Goal: Information Seeking & Learning: Learn about a topic

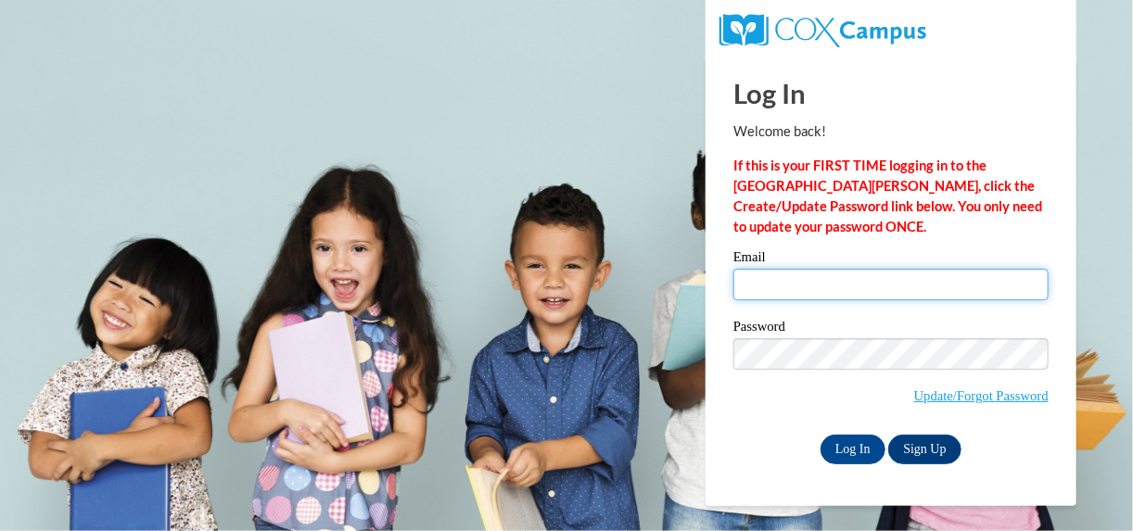
click at [835, 287] on input "Email" at bounding box center [891, 285] width 315 height 32
type input "dmagee78@yahoo.com"
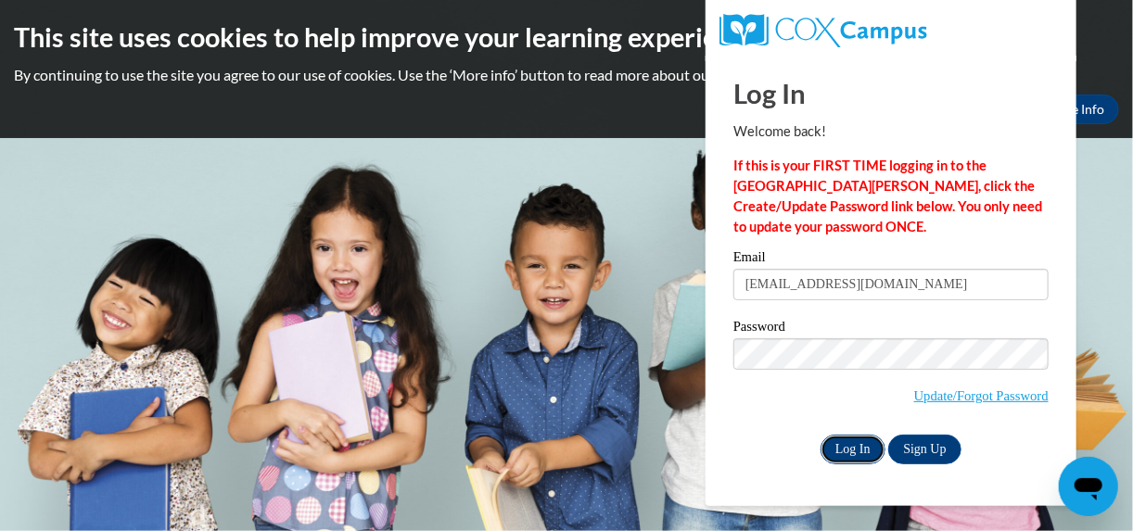
click at [864, 446] on input "Log In" at bounding box center [853, 450] width 65 height 30
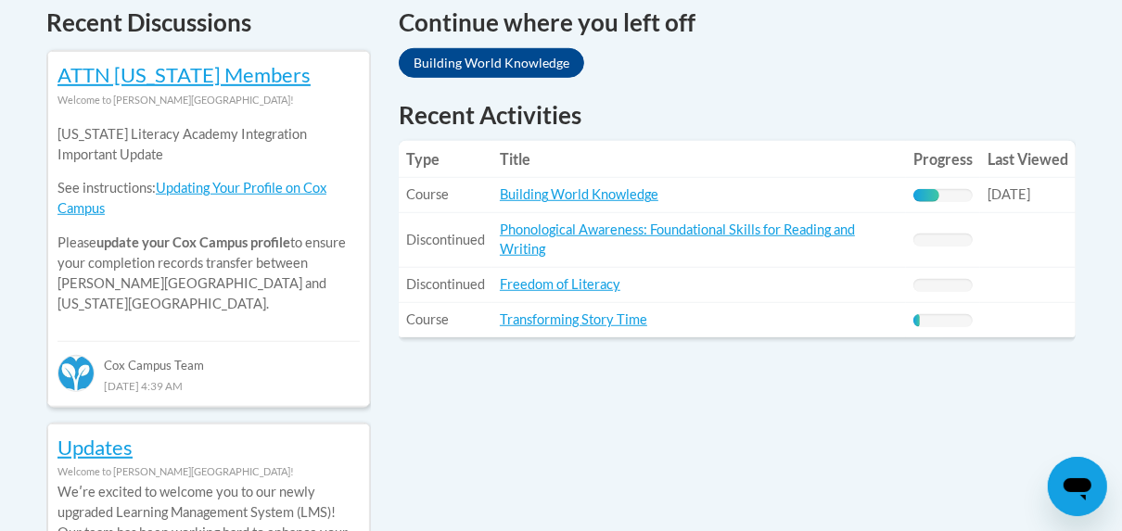
scroll to position [819, 0]
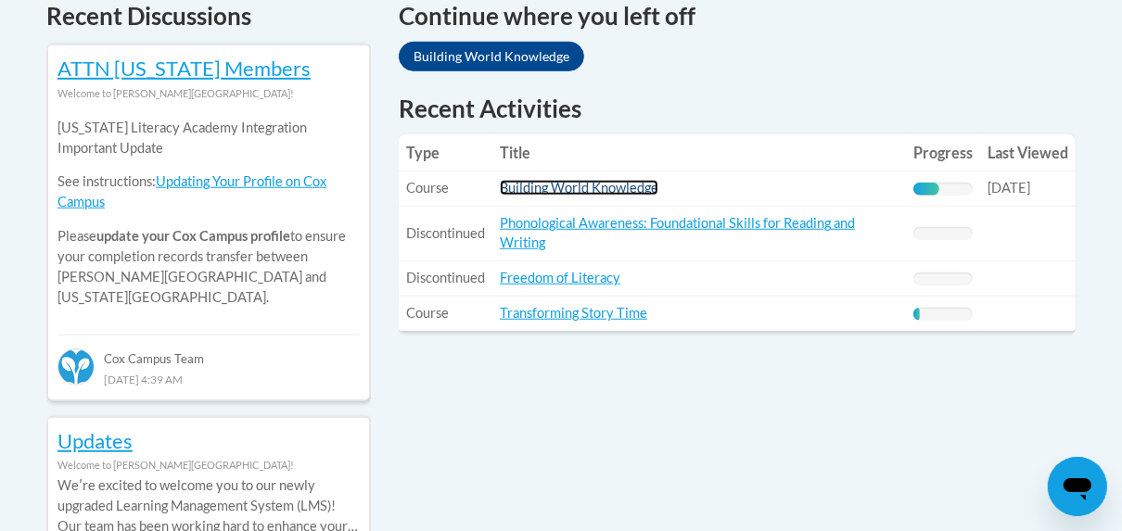
click at [636, 192] on link "Building World Knowledge" at bounding box center [579, 188] width 159 height 16
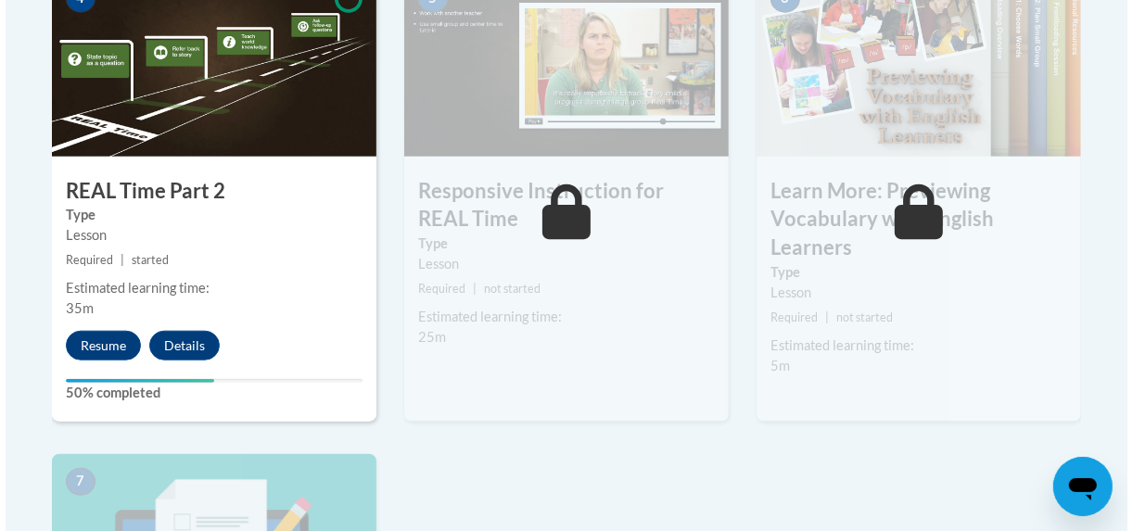
scroll to position [1167, 0]
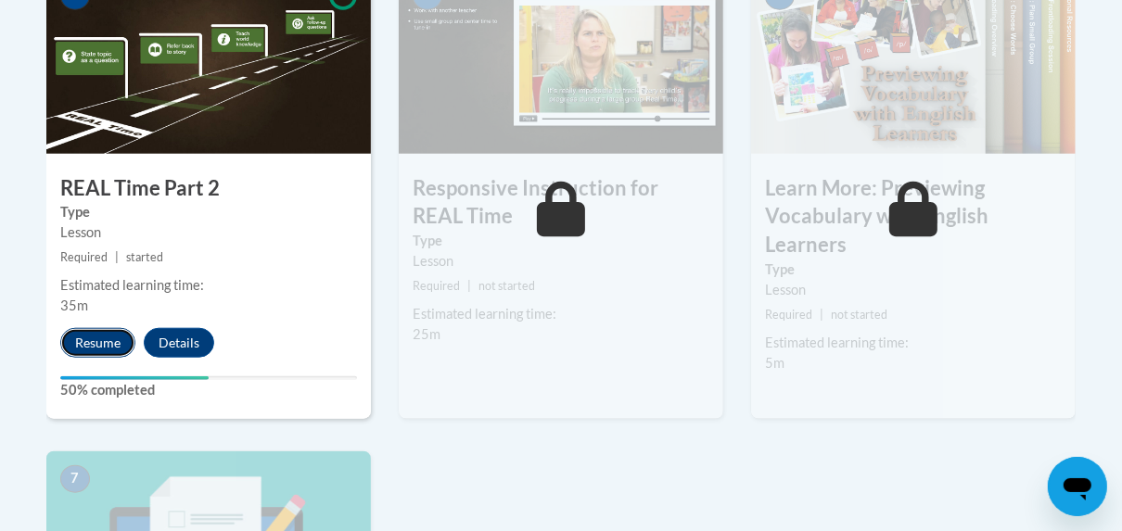
click at [82, 339] on button "Resume" at bounding box center [97, 343] width 75 height 30
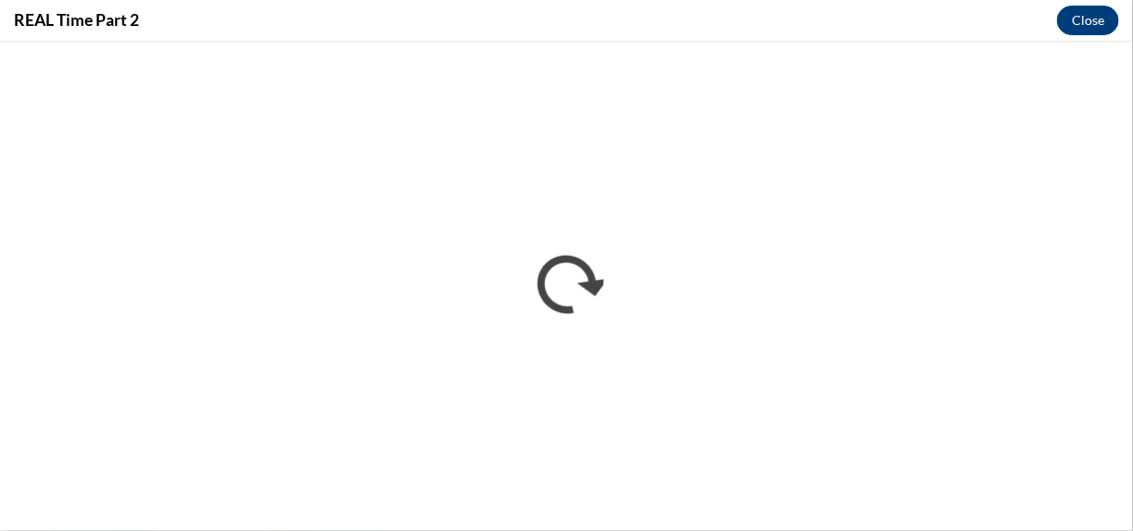
scroll to position [0, 0]
